Goal: Transaction & Acquisition: Purchase product/service

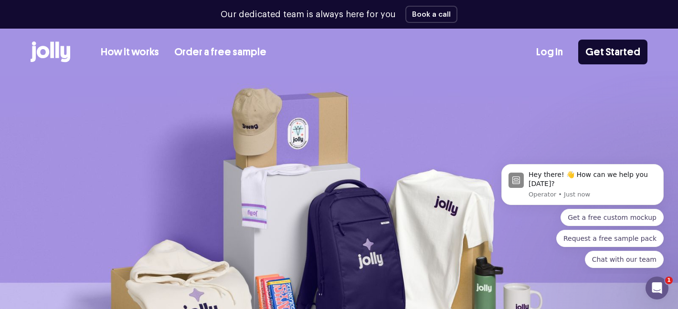
click at [255, 203] on img at bounding box center [339, 236] width 678 height 321
click at [39, 29] on div "How it works Order a free sample Log In Get Started" at bounding box center [339, 52] width 617 height 47
click at [47, 49] on icon at bounding box center [43, 52] width 12 height 12
click at [119, 53] on link "How it works" at bounding box center [130, 52] width 58 height 16
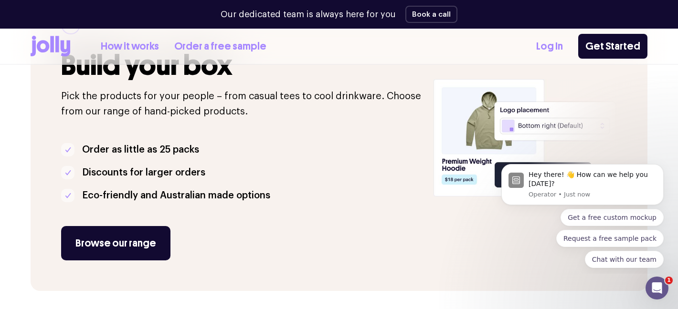
scroll to position [234, 0]
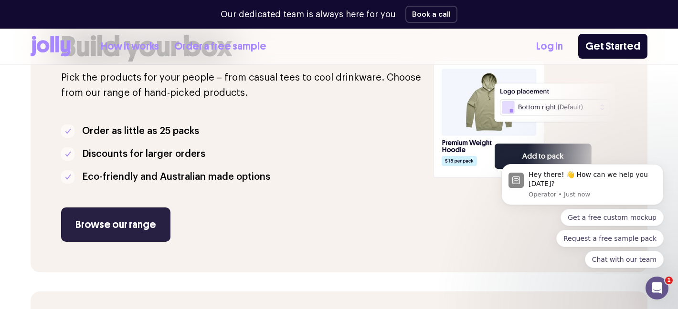
click at [116, 216] on link "Browse our range" at bounding box center [115, 225] width 109 height 34
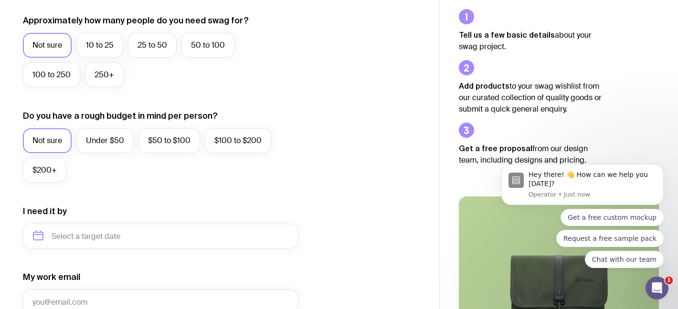
click at [634, 104] on div "Tell us a few basic details about your swag project. Add products to your swag …" at bounding box center [559, 267] width 200 height 517
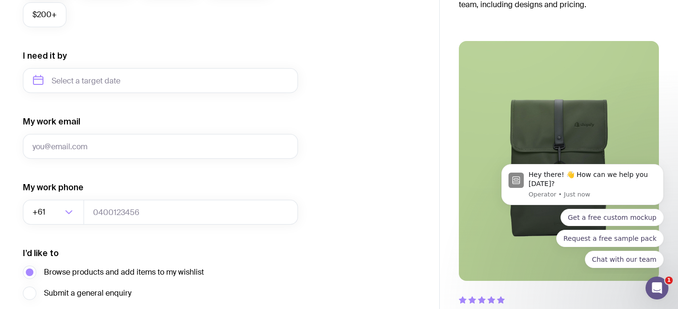
scroll to position [455, 0]
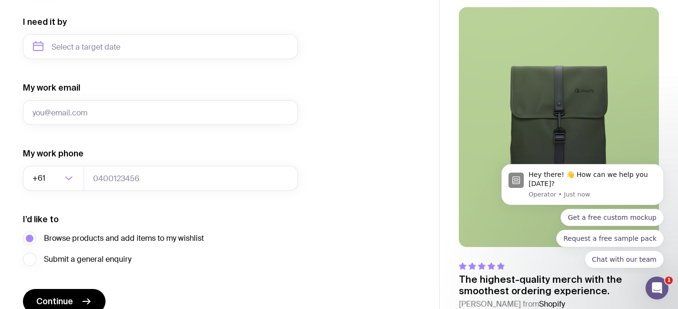
click at [405, 99] on div "I want swag for Customers Team members An event Approximately how many people d…" at bounding box center [219, 2] width 393 height 623
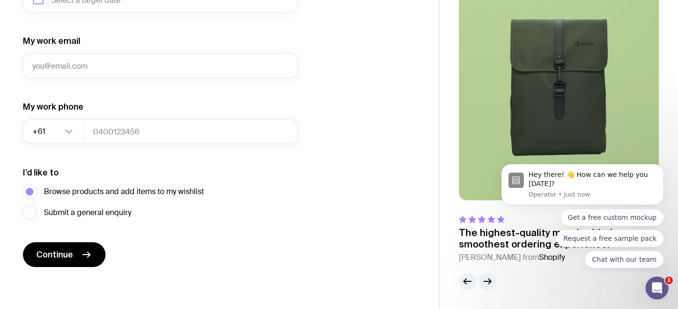
click at [487, 287] on button "button" at bounding box center [487, 281] width 17 height 17
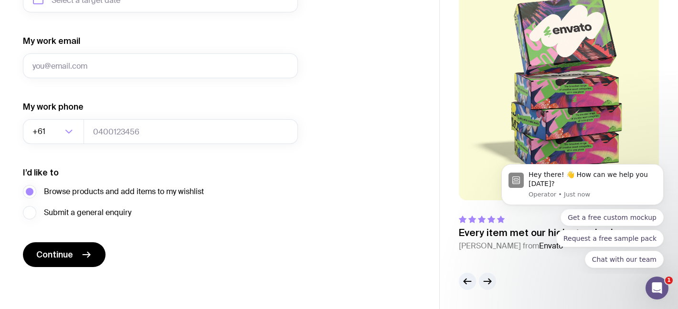
click at [487, 287] on button "button" at bounding box center [487, 281] width 17 height 17
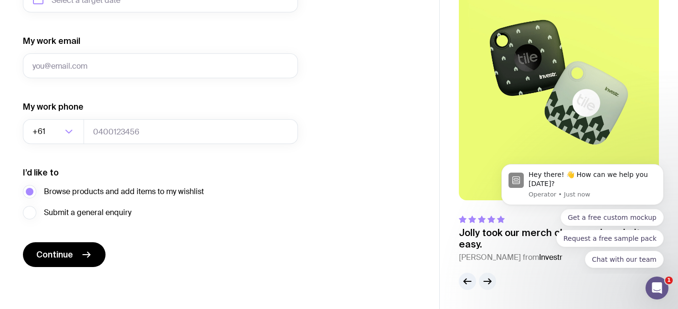
click at [485, 286] on icon "button" at bounding box center [487, 281] width 11 height 11
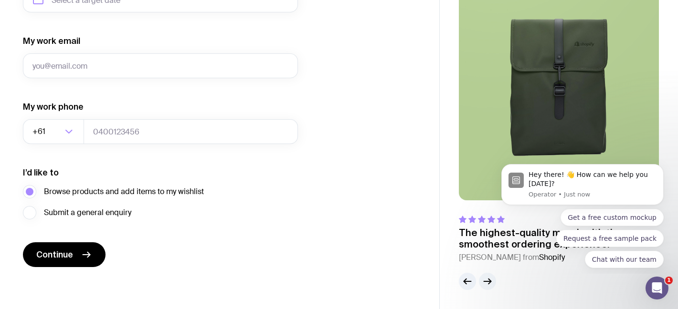
click at [485, 286] on icon "button" at bounding box center [487, 281] width 11 height 11
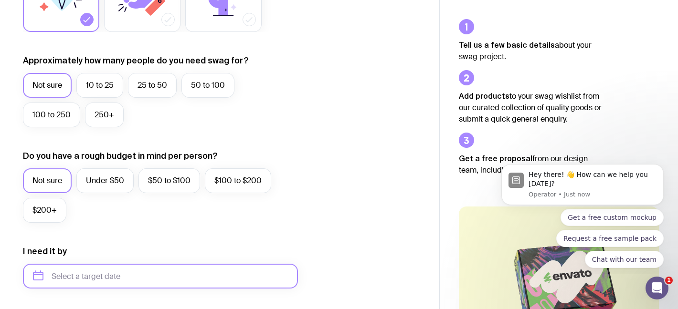
scroll to position [213, 0]
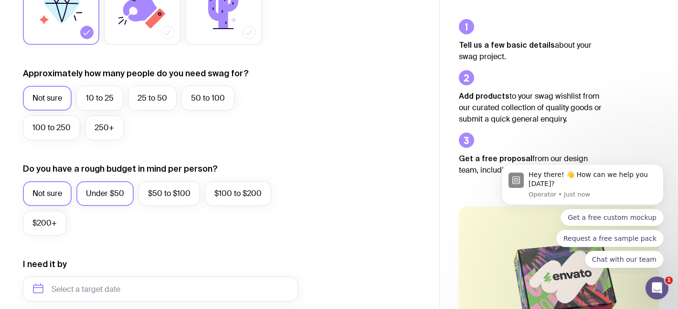
click at [108, 196] on label "Under $50" at bounding box center [104, 193] width 57 height 25
click at [0, 0] on input "Under $50" at bounding box center [0, 0] width 0 height 0
click at [143, 202] on label "$50 to $100" at bounding box center [169, 193] width 62 height 25
click at [0, 0] on input "$50 to $100" at bounding box center [0, 0] width 0 height 0
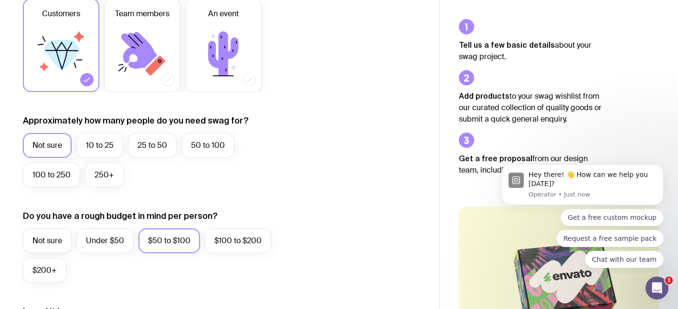
scroll to position [156, 0]
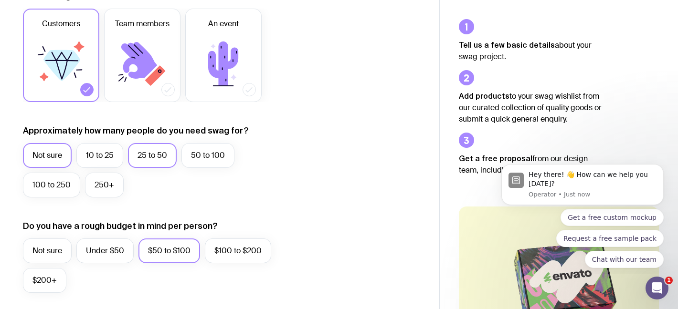
click at [137, 163] on label "25 to 50" at bounding box center [152, 155] width 49 height 25
click at [0, 0] on input "25 to 50" at bounding box center [0, 0] width 0 height 0
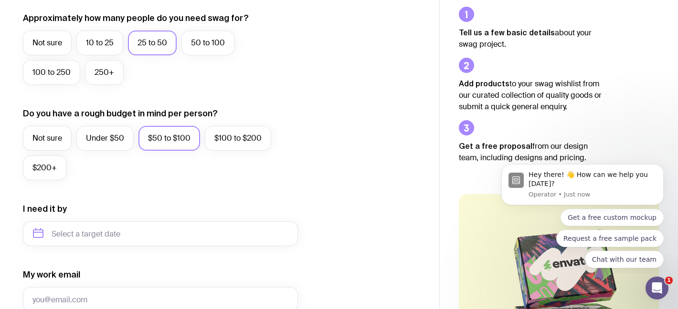
scroll to position [300, 0]
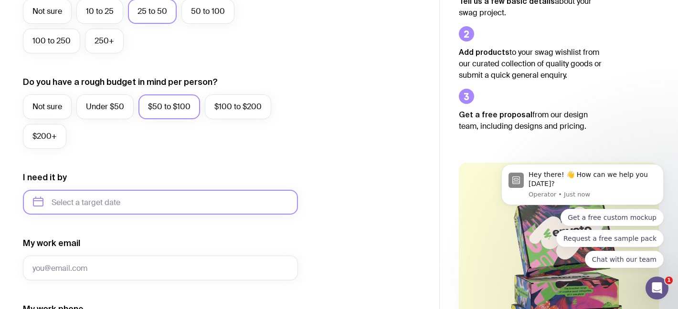
click at [135, 208] on input "text" at bounding box center [160, 202] width 275 height 25
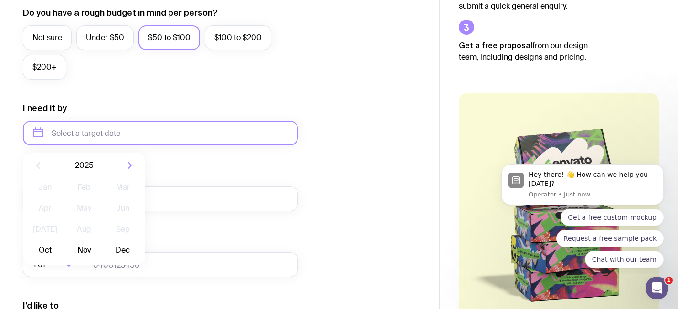
scroll to position [369, 0]
click at [52, 248] on button "Oct" at bounding box center [45, 250] width 35 height 19
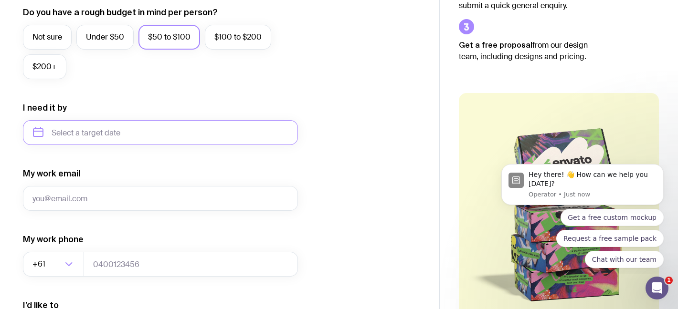
type input "October 2025"
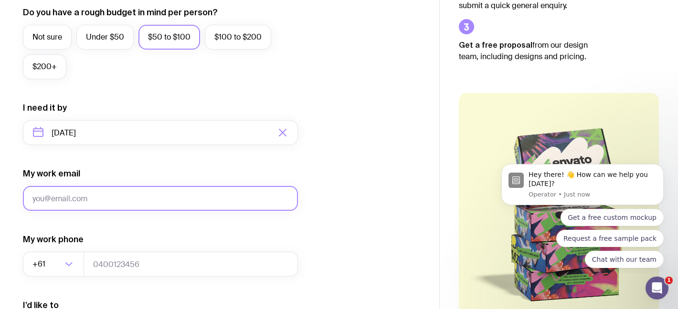
click at [74, 190] on input "My work email" at bounding box center [160, 198] width 275 height 25
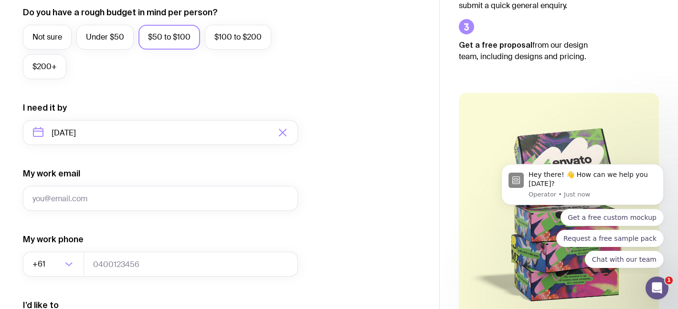
click at [239, 235] on div "My work phone +61 Loading..." at bounding box center [160, 255] width 275 height 43
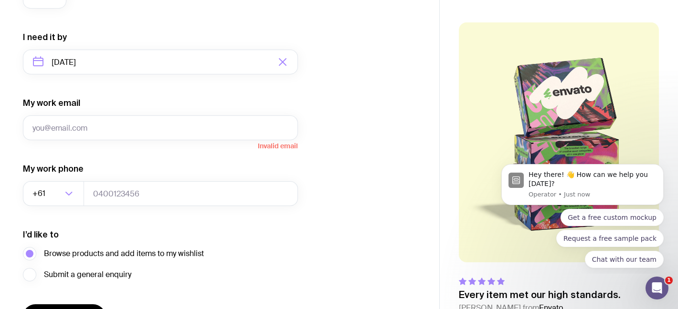
scroll to position [394, 0]
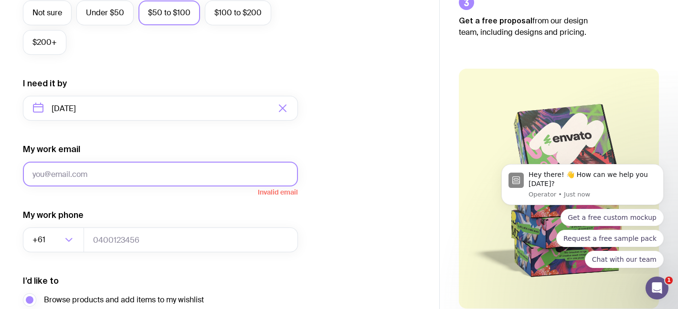
click at [108, 177] on input "My work email" at bounding box center [160, 174] width 275 height 25
click at [111, 170] on input "My work email" at bounding box center [160, 174] width 275 height 25
type input "louise.hutley@stackadapt.com"
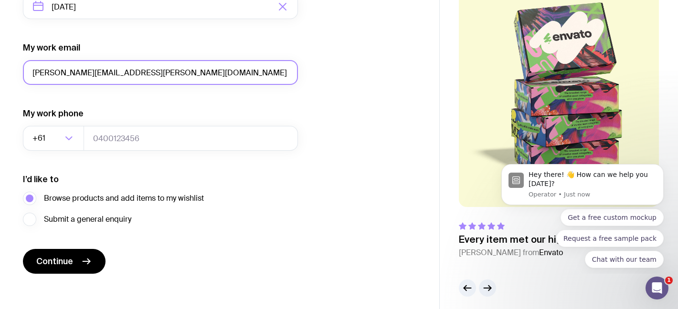
scroll to position [502, 0]
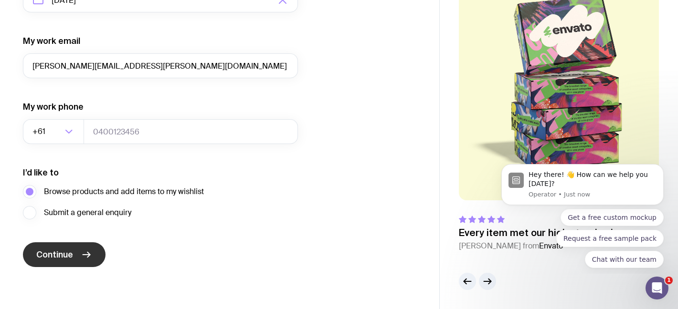
click at [76, 255] on button "Continue" at bounding box center [64, 255] width 83 height 25
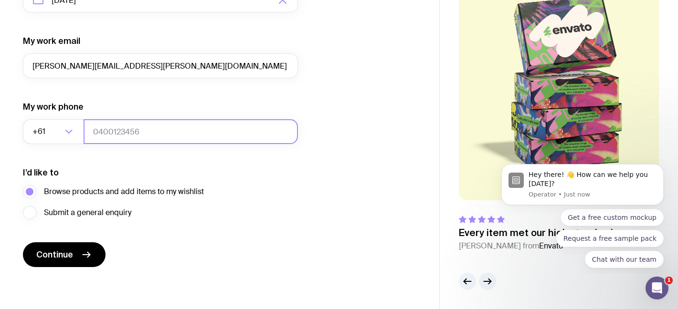
click at [144, 129] on input "tel" at bounding box center [191, 131] width 214 height 25
type input "0478689323"
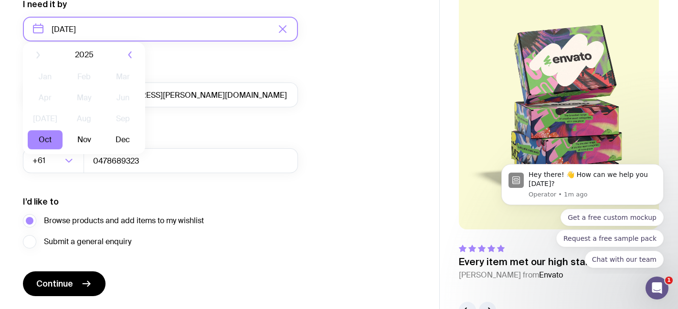
click at [122, 17] on input "October 2025" at bounding box center [160, 29] width 275 height 25
click at [45, 138] on button "Oct" at bounding box center [45, 146] width 35 height 19
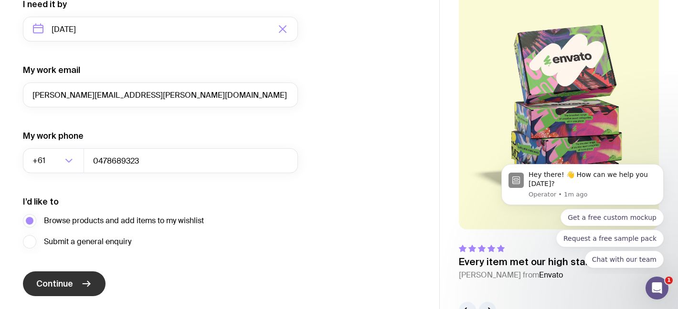
click at [64, 292] on button "Continue" at bounding box center [64, 284] width 83 height 25
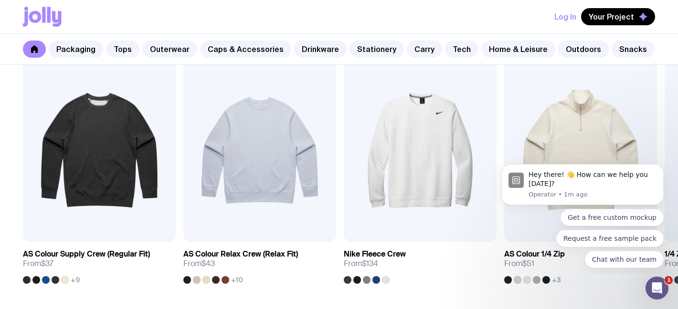
scroll to position [823, 0]
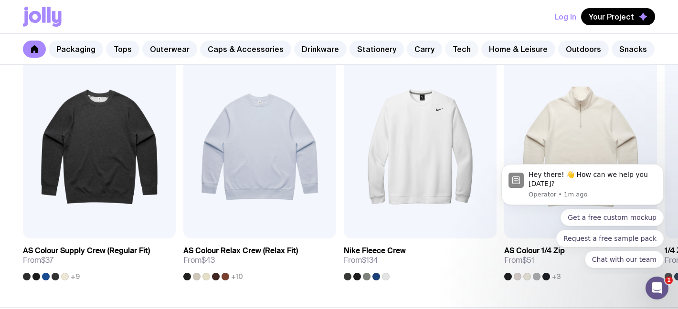
click at [445, 55] on link "Tech" at bounding box center [461, 49] width 33 height 17
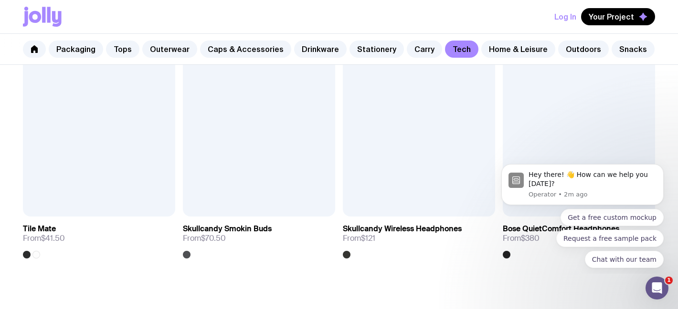
scroll to position [1740, 0]
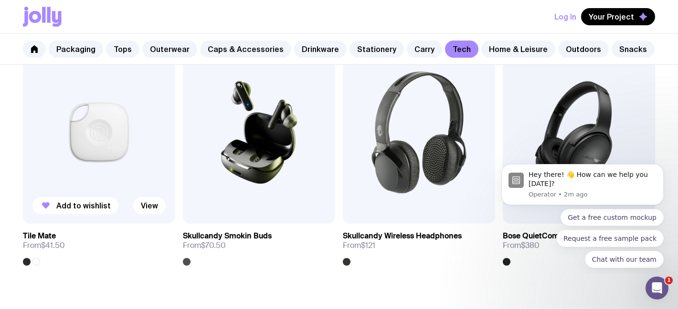
click at [120, 138] on img at bounding box center [99, 132] width 152 height 183
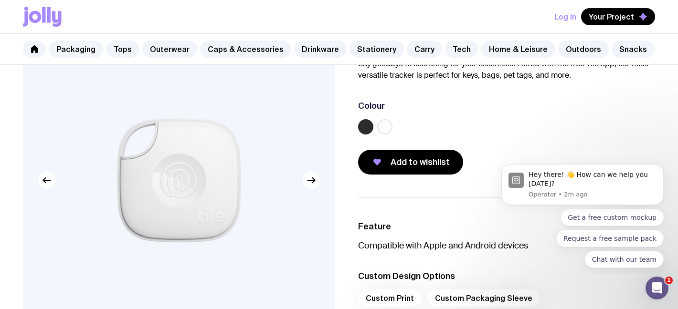
scroll to position [86, 0]
click at [366, 130] on label at bounding box center [365, 127] width 15 height 15
click at [0, 0] on input "radio" at bounding box center [0, 0] width 0 height 0
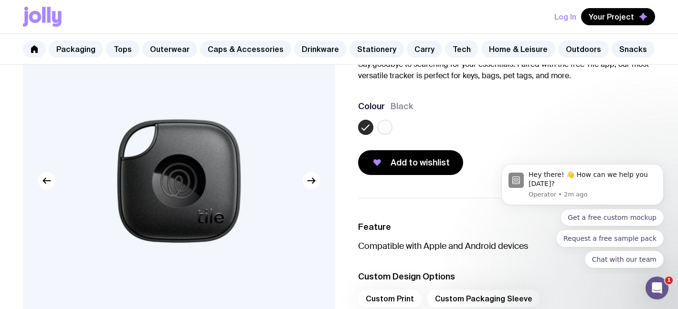
click at [383, 127] on label at bounding box center [384, 127] width 15 height 15
click at [0, 0] on input "radio" at bounding box center [0, 0] width 0 height 0
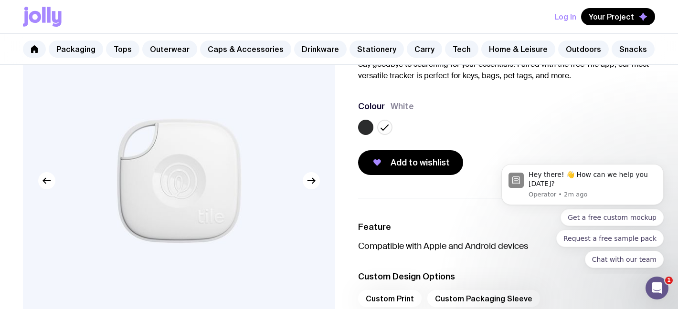
click at [363, 127] on label at bounding box center [365, 127] width 15 height 15
click at [0, 0] on input "radio" at bounding box center [0, 0] width 0 height 0
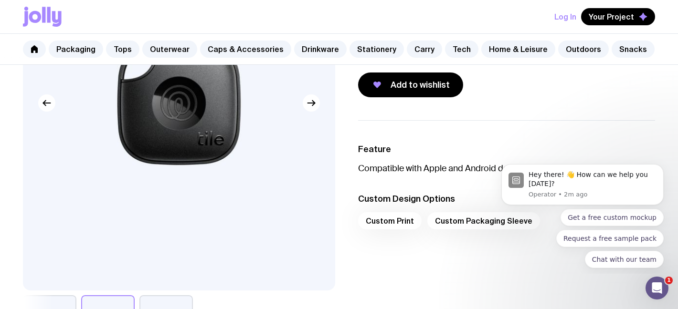
scroll to position [209, 0]
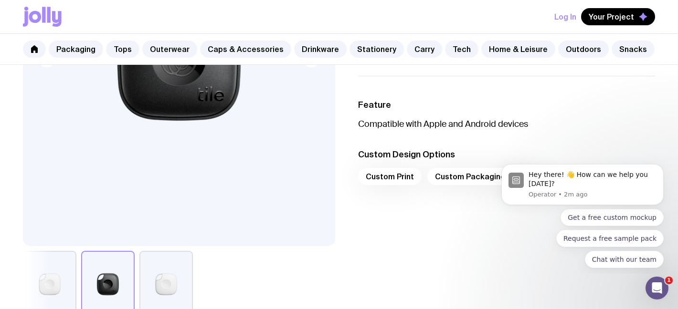
click at [434, 179] on div "Custom Print Custom Packaging Sleeve" at bounding box center [506, 179] width 297 height 23
click at [403, 178] on div "Custom Print Custom Packaging Sleeve" at bounding box center [506, 179] width 297 height 23
click at [384, 177] on div "Custom Print Custom Packaging Sleeve" at bounding box center [506, 179] width 297 height 23
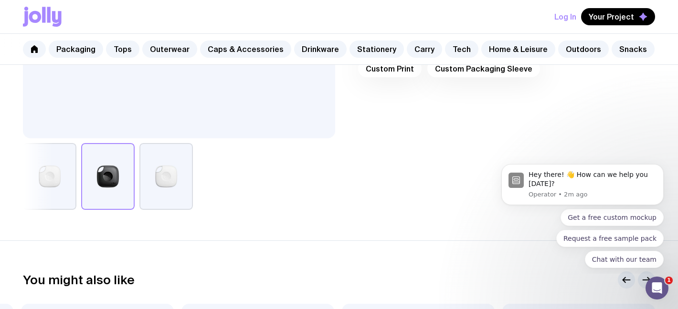
scroll to position [259, 0]
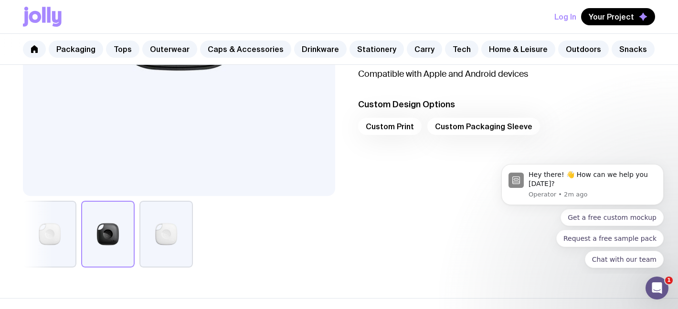
click at [145, 248] on button "button" at bounding box center [165, 234] width 53 height 67
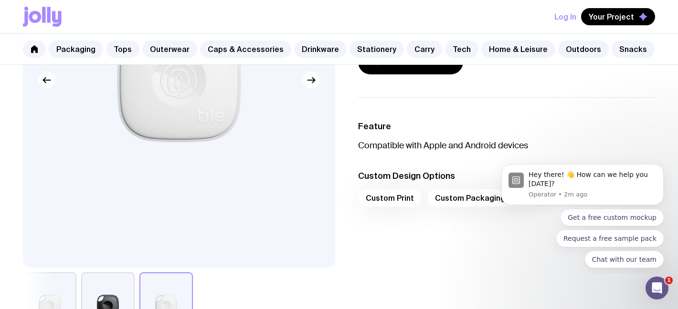
click at [376, 191] on div "Custom Print Custom Packaging Sleeve" at bounding box center [506, 201] width 297 height 23
click at [376, 198] on div "Custom Print Custom Packaging Sleeve" at bounding box center [506, 201] width 297 height 23
click at [660, 170] on button "Dismiss notification" at bounding box center [660, 167] width 12 height 12
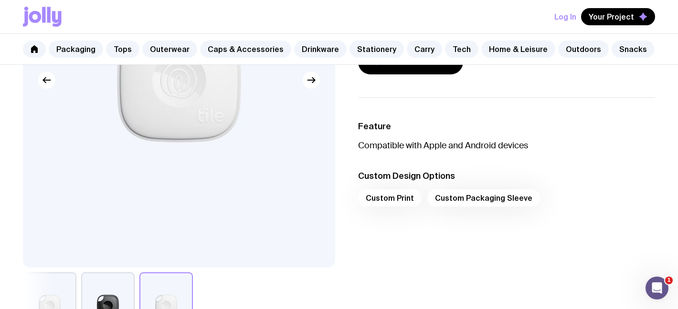
click at [393, 203] on div "Custom Print Custom Packaging Sleeve" at bounding box center [506, 201] width 297 height 23
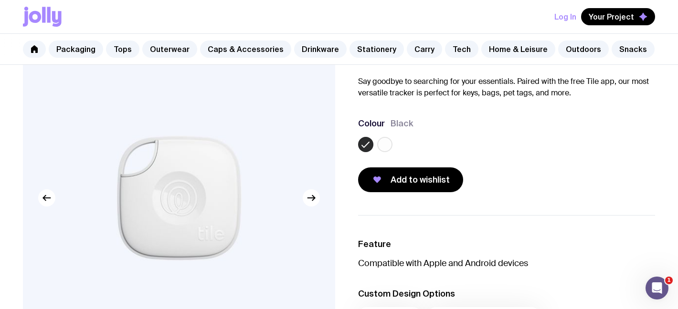
scroll to position [0, 0]
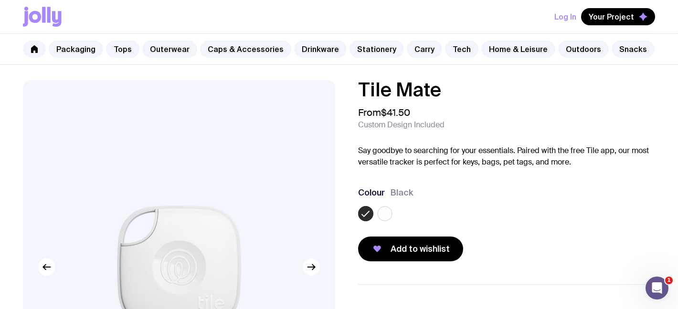
click at [385, 219] on label at bounding box center [384, 213] width 15 height 15
click at [0, 0] on input "radio" at bounding box center [0, 0] width 0 height 0
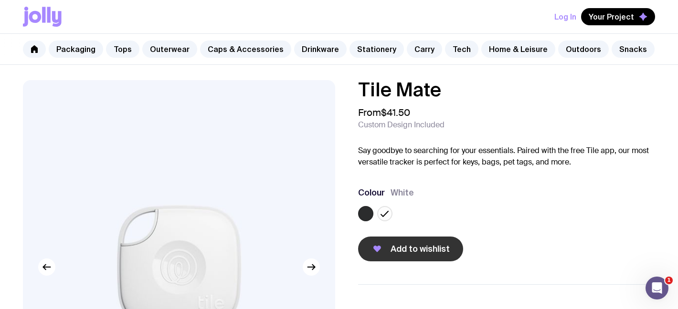
click at [390, 251] on button "Add to wishlist" at bounding box center [410, 249] width 105 height 25
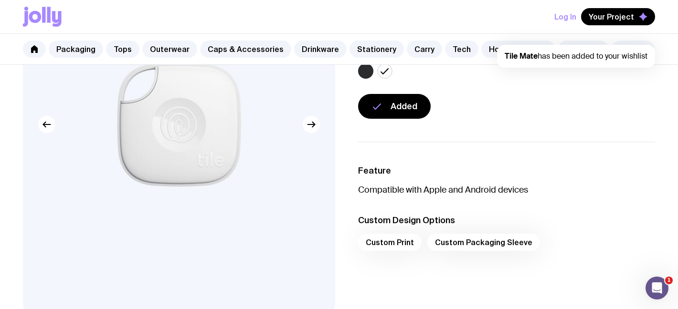
scroll to position [146, 0]
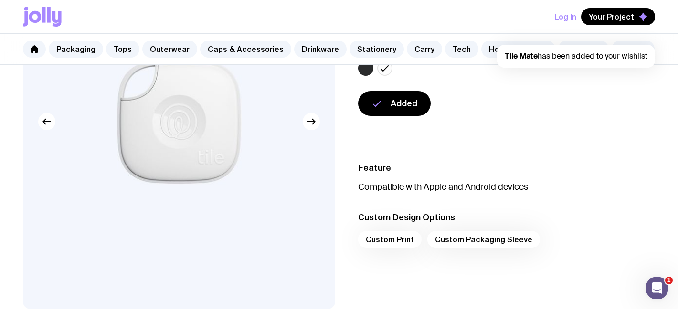
click at [388, 245] on div "Custom Print Custom Packaging Sleeve" at bounding box center [506, 242] width 297 height 23
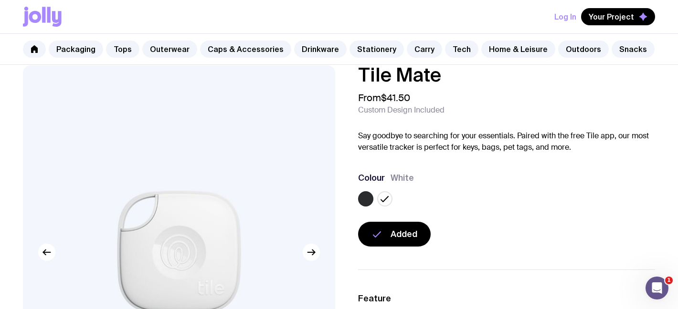
scroll to position [0, 0]
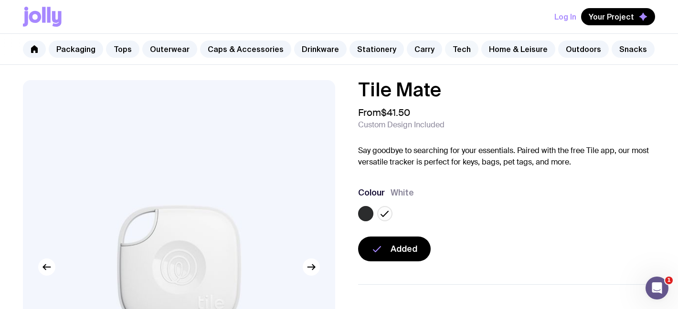
click at [449, 48] on link "Tech" at bounding box center [461, 49] width 33 height 17
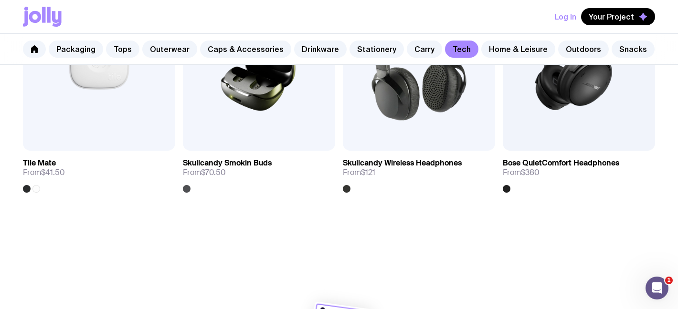
scroll to position [1858, 0]
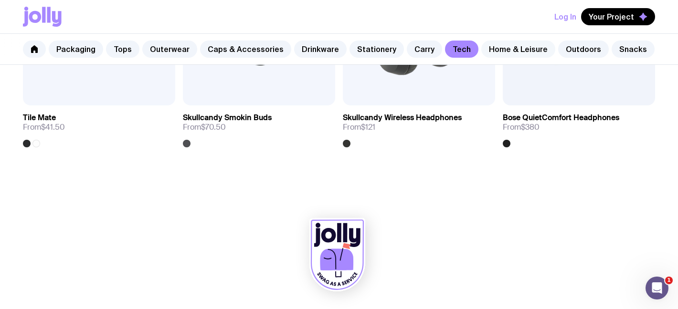
click at [511, 49] on link "Home & Leisure" at bounding box center [518, 49] width 74 height 17
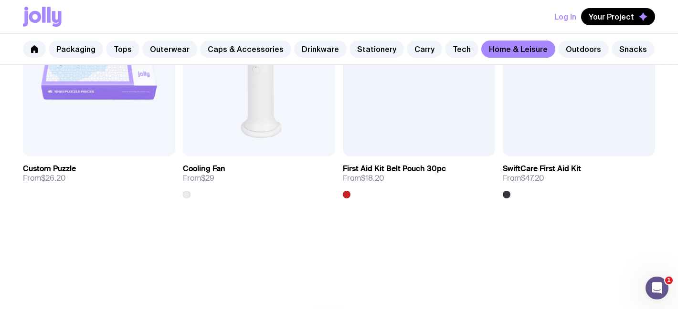
scroll to position [2113, 0]
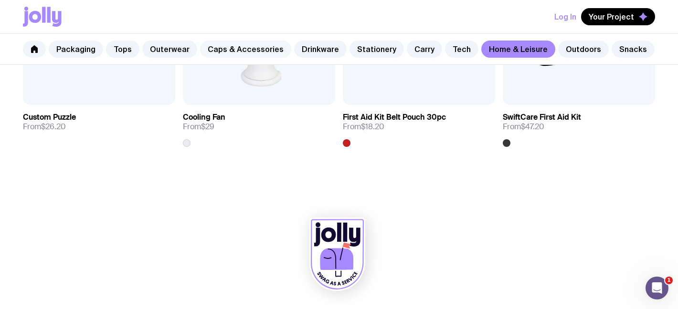
click at [220, 48] on link "Caps & Accessories" at bounding box center [245, 49] width 91 height 17
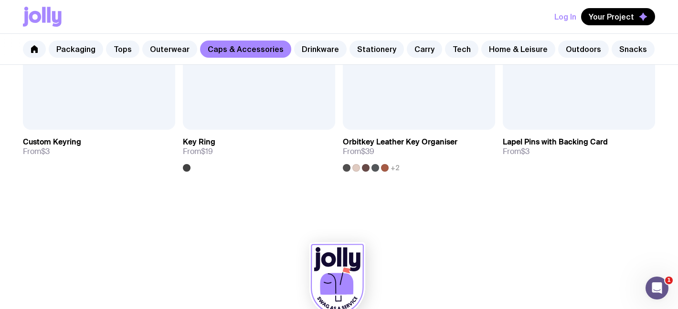
scroll to position [1603, 0]
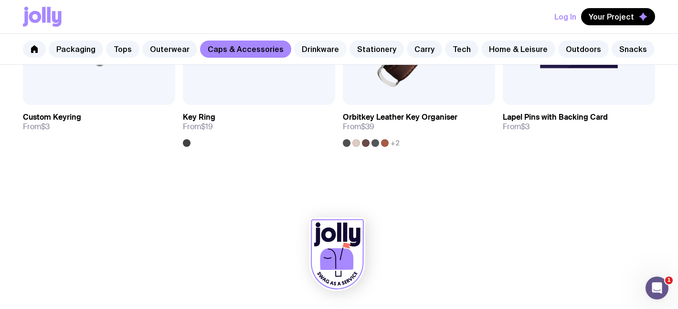
click at [296, 50] on link "Drinkware" at bounding box center [320, 49] width 53 height 17
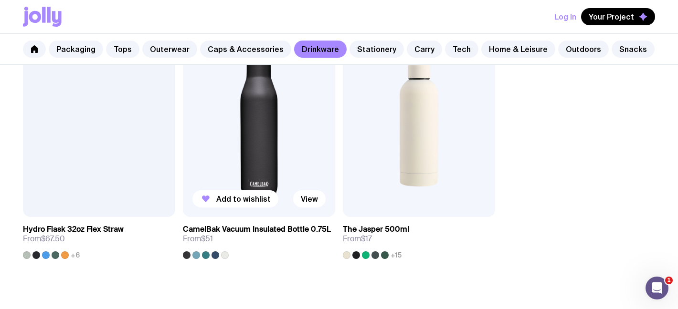
scroll to position [1489, 0]
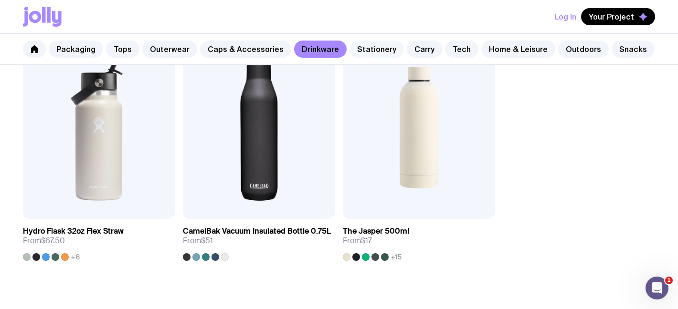
click at [360, 46] on link "Stationery" at bounding box center [376, 49] width 54 height 17
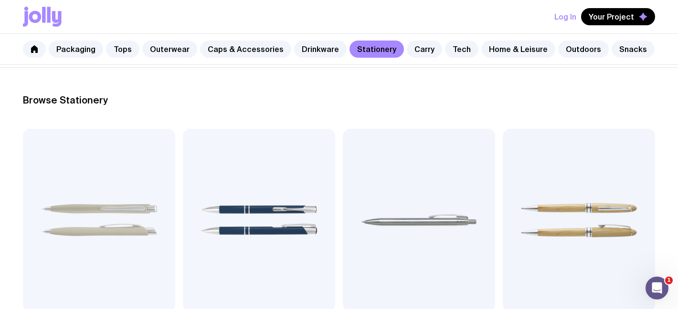
scroll to position [175, 0]
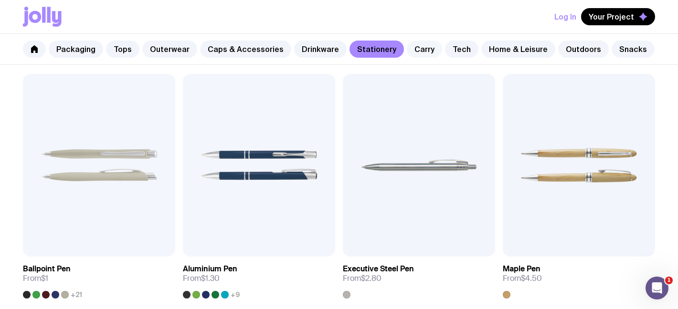
click at [407, 55] on link "Carry" at bounding box center [424, 49] width 35 height 17
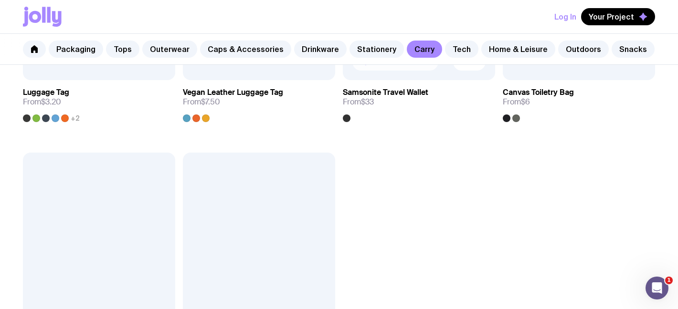
scroll to position [2034, 0]
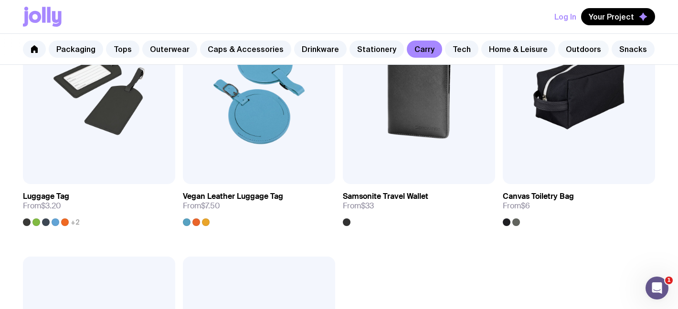
click at [562, 50] on link "Outdoors" at bounding box center [583, 49] width 51 height 17
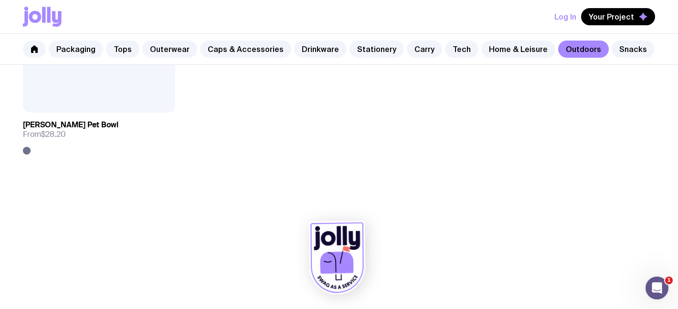
scroll to position [1603, 0]
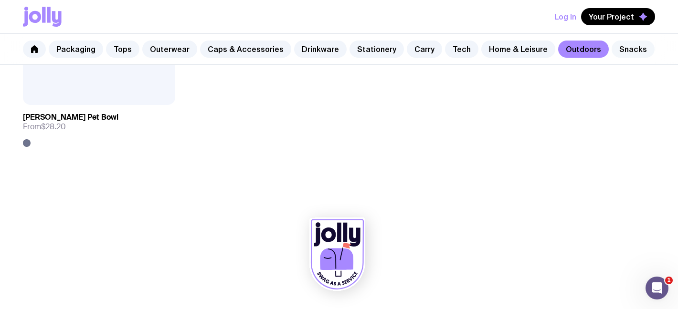
click at [618, 44] on link "Snacks" at bounding box center [633, 49] width 43 height 17
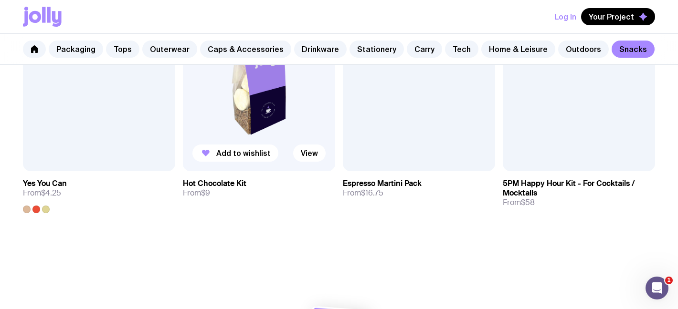
scroll to position [839, 0]
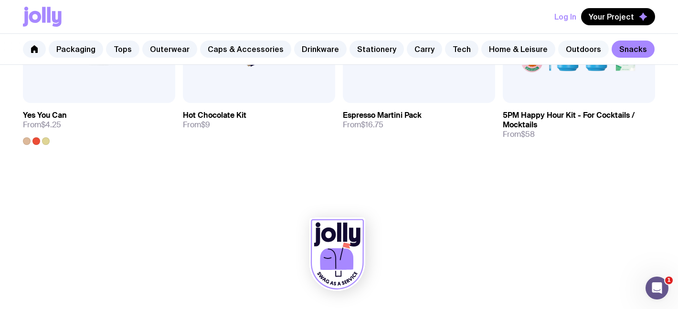
click at [562, 53] on link "Outdoors" at bounding box center [583, 49] width 51 height 17
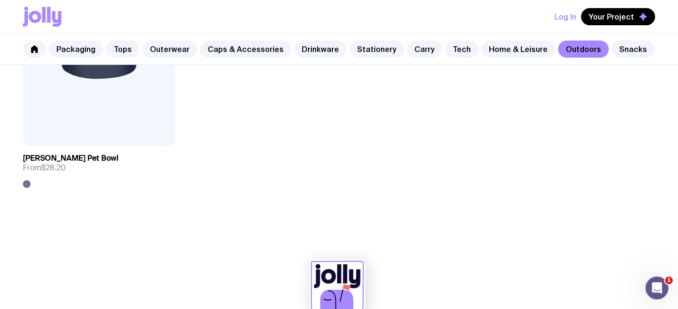
scroll to position [1603, 0]
